Goal: Entertainment & Leisure: Consume media (video, audio)

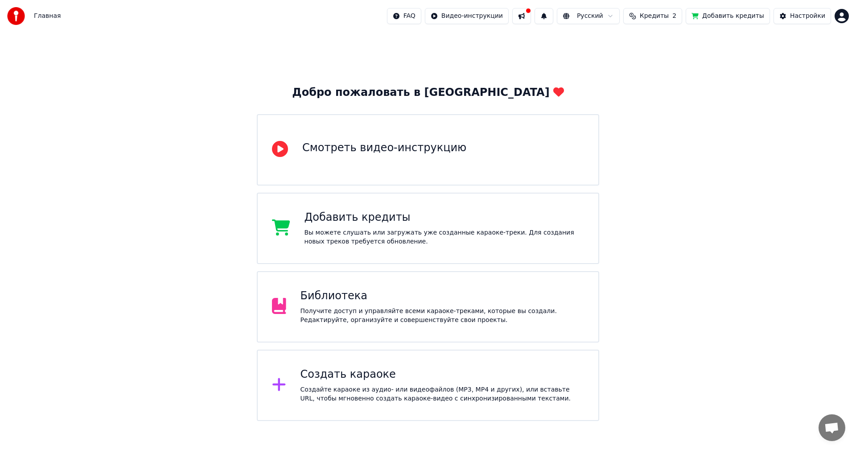
click at [361, 311] on div "Получите доступ и управляйте всеми караоке-треками, которые вы создали. Редакти…" at bounding box center [443, 316] width 284 height 18
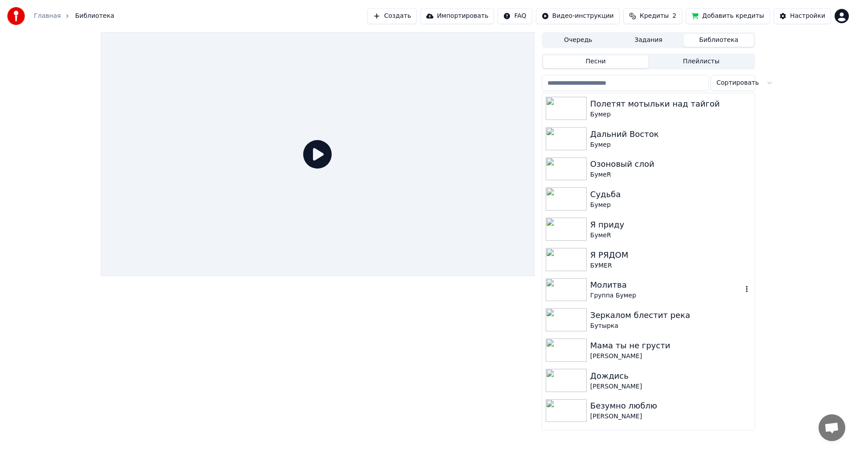
click at [572, 286] on img at bounding box center [566, 289] width 41 height 23
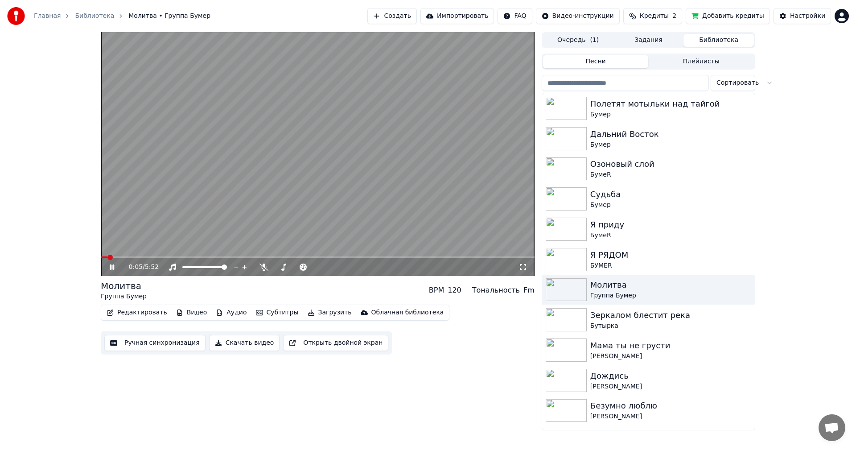
click at [523, 265] on icon at bounding box center [523, 267] width 9 height 7
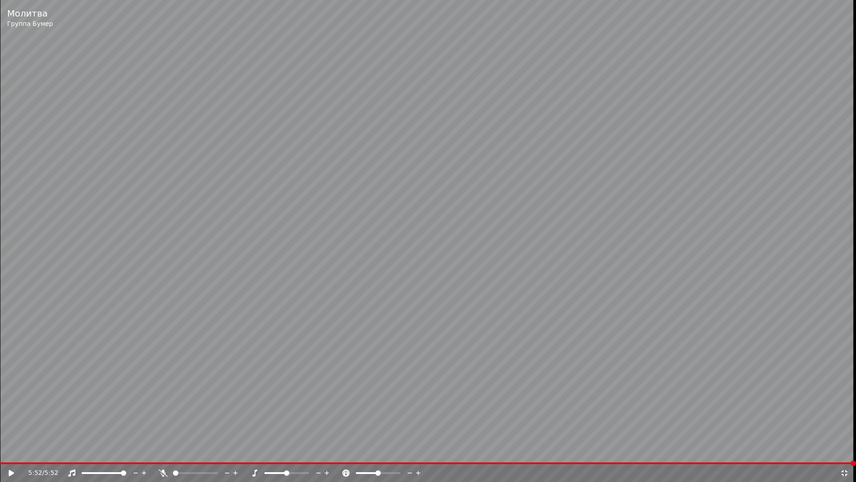
click at [844, 450] on icon at bounding box center [844, 472] width 9 height 7
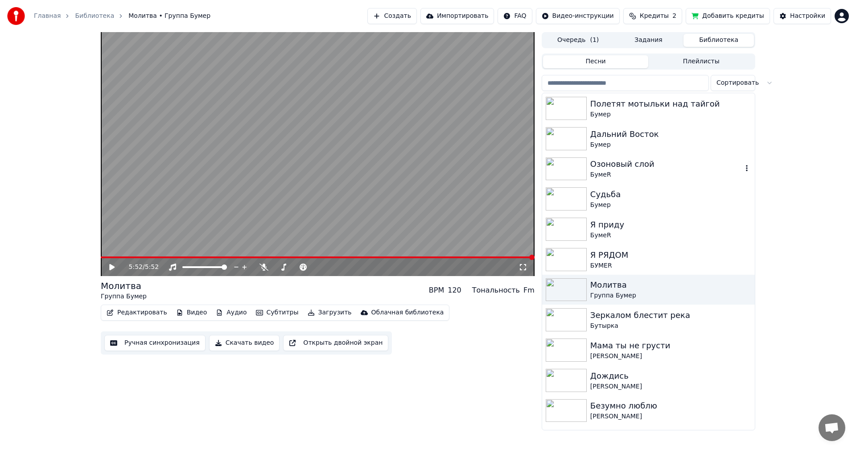
click at [555, 165] on img at bounding box center [566, 168] width 41 height 23
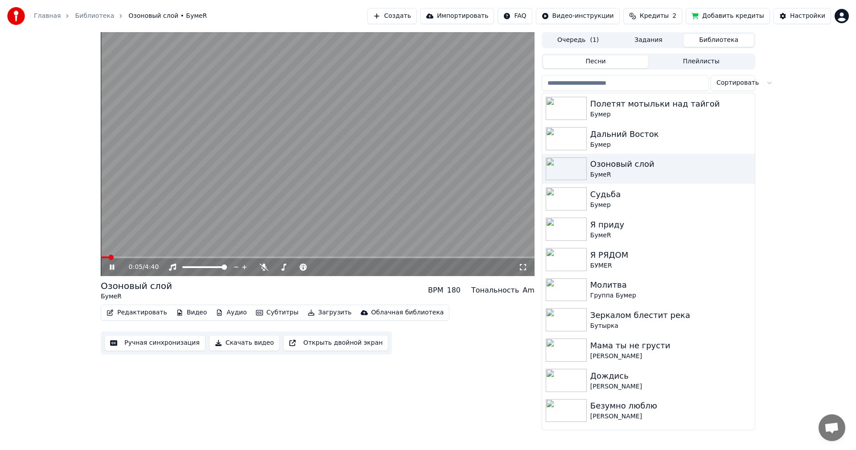
click at [382, 130] on video at bounding box center [318, 154] width 434 height 244
